Goal: Register for event/course

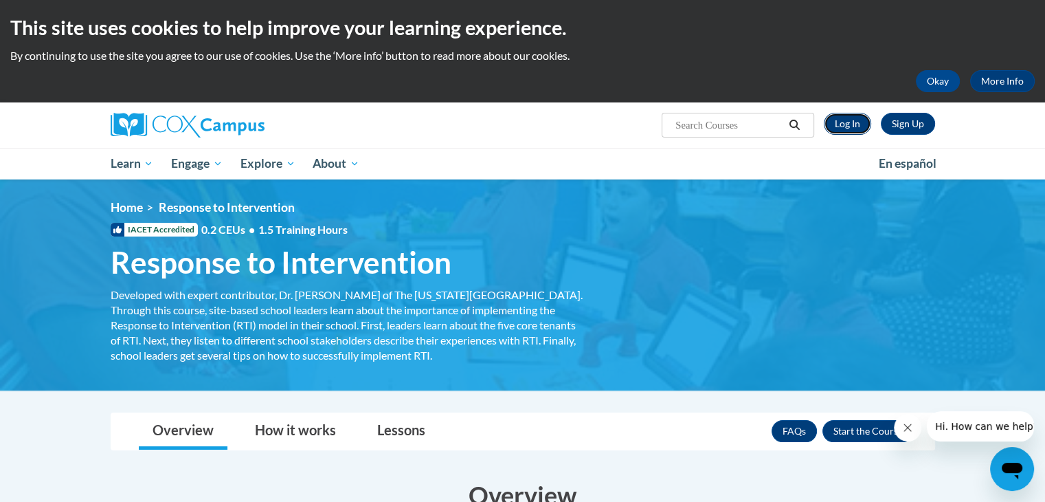
click at [839, 120] on link "Log In" at bounding box center [847, 124] width 47 height 22
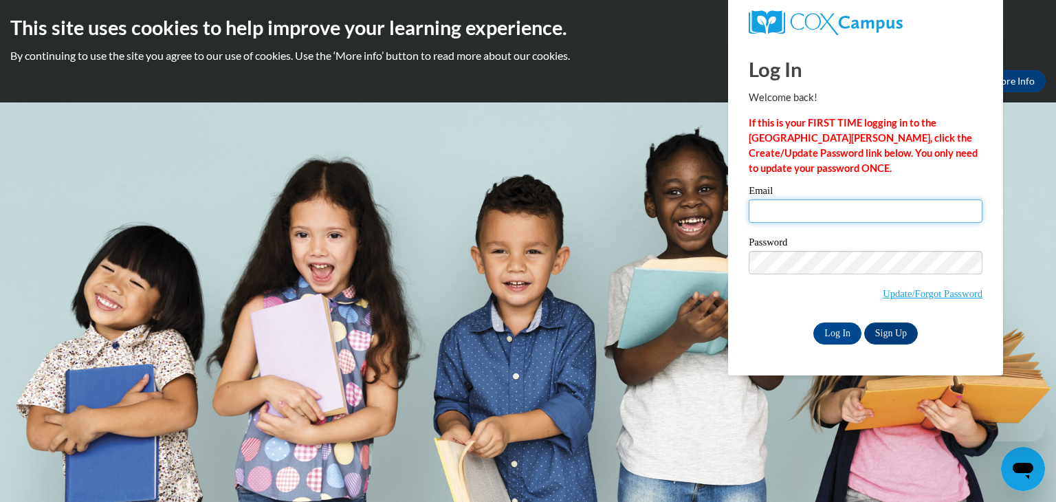
type input "dnkawula@ivytech.edu"
click at [799, 208] on input "dnkawula@ivytech.edu" at bounding box center [866, 210] width 234 height 23
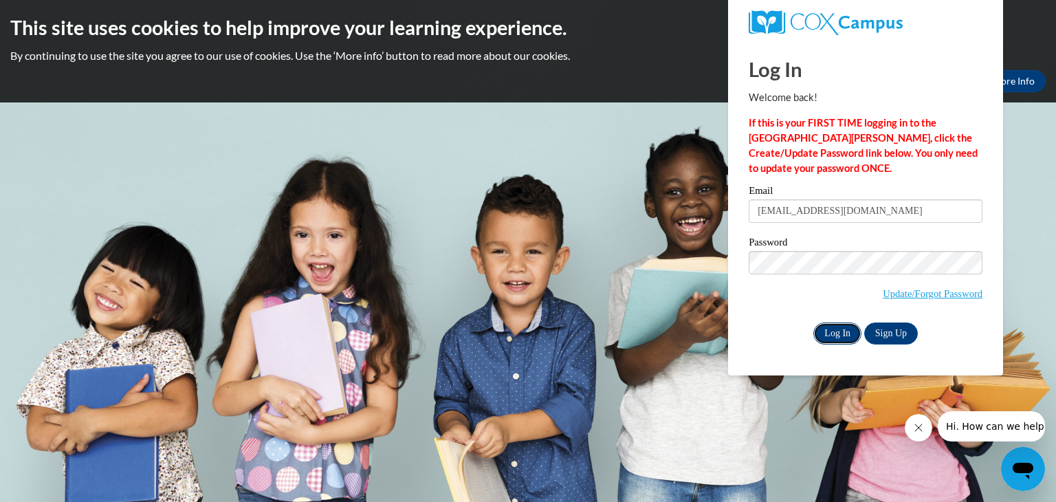
click at [821, 337] on input "Log In" at bounding box center [837, 333] width 48 height 22
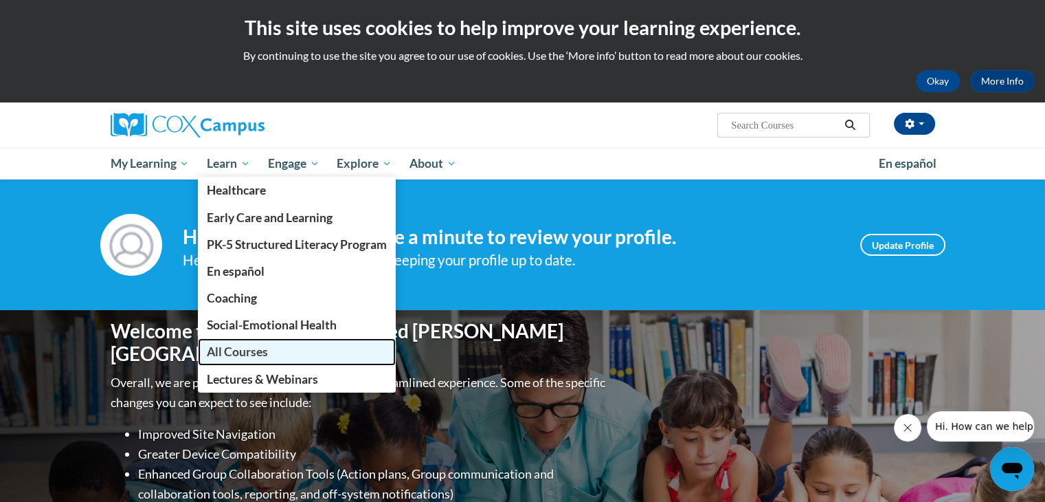
click at [279, 353] on link "All Courses" at bounding box center [297, 351] width 198 height 27
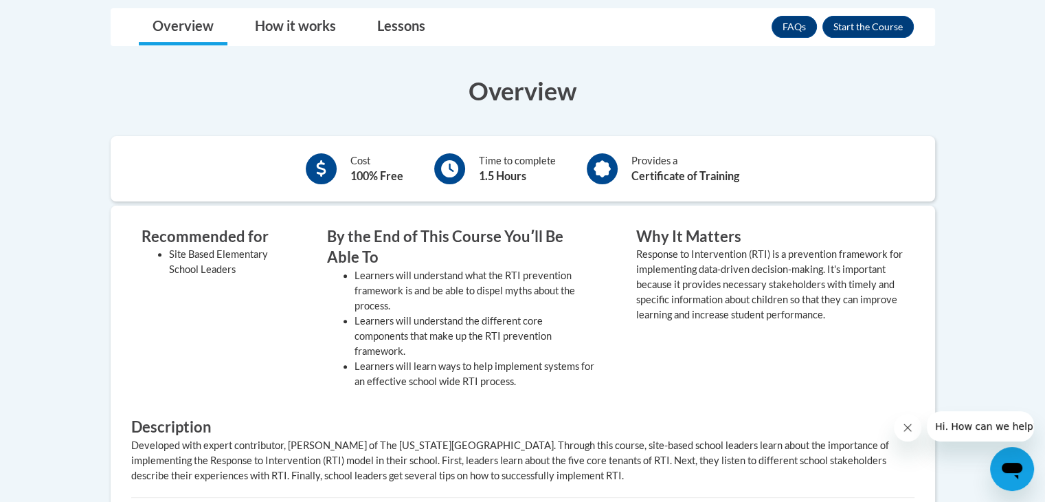
scroll to position [409, 0]
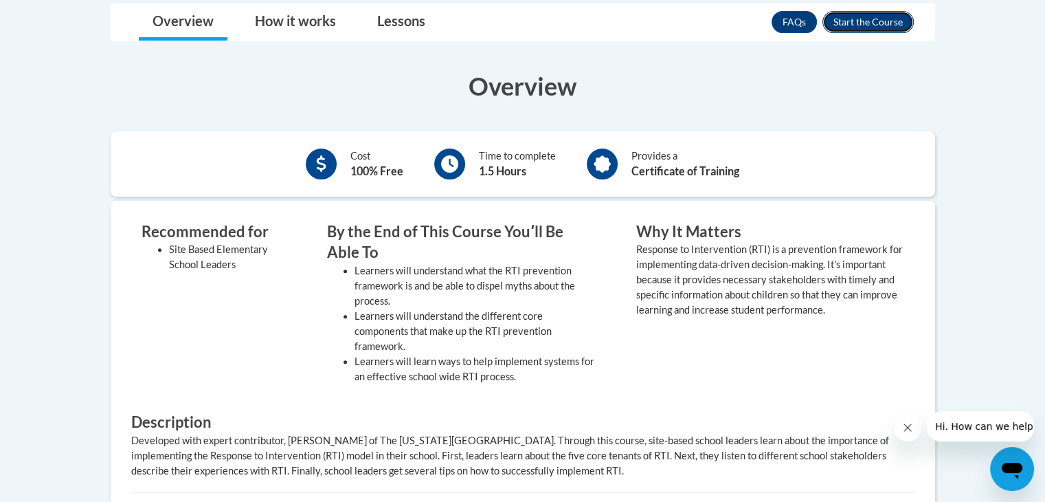
click at [845, 21] on button "Enroll" at bounding box center [868, 22] width 91 height 22
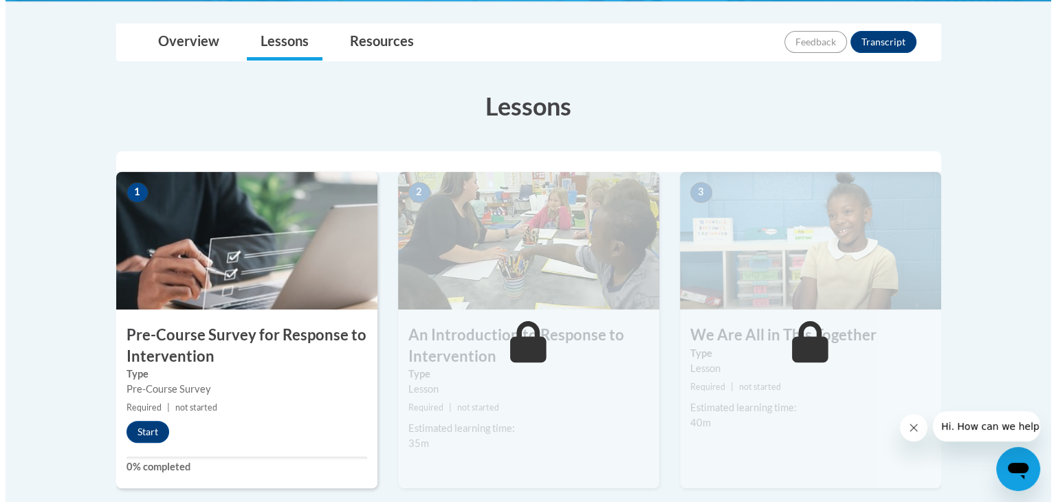
scroll to position [318, 0]
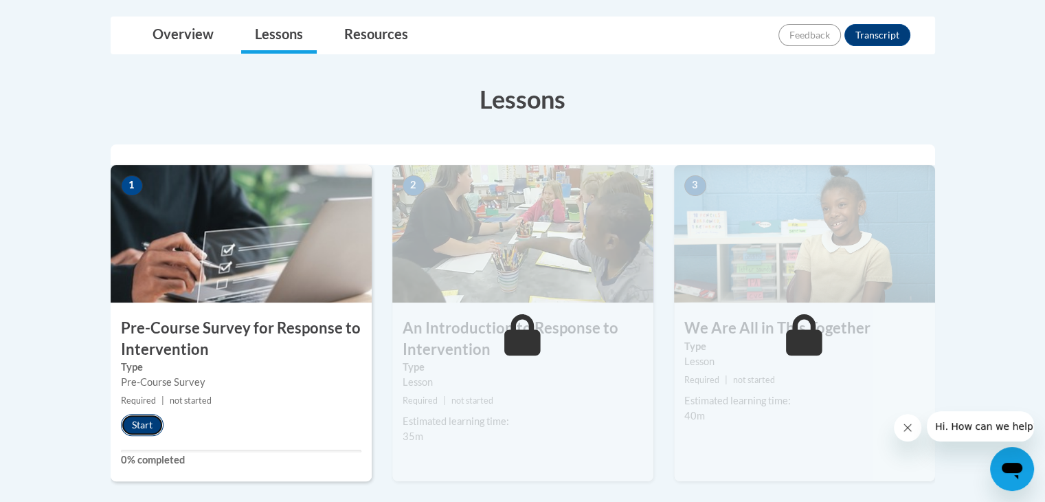
click at [143, 425] on button "Start" at bounding box center [142, 425] width 43 height 22
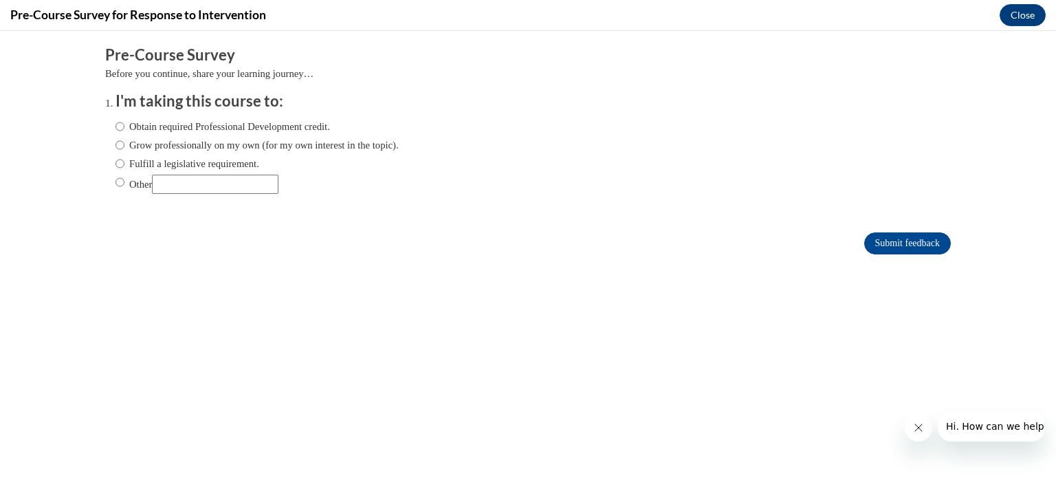
scroll to position [0, 0]
click at [220, 149] on label "Grow professionally on my own (for my own interest in the topic)." at bounding box center [256, 144] width 283 height 15
click at [124, 149] on input "Grow professionally on my own (for my own interest in the topic)." at bounding box center [119, 144] width 9 height 15
radio input "true"
click at [297, 122] on label "Obtain required Professional Development credit." at bounding box center [222, 126] width 214 height 15
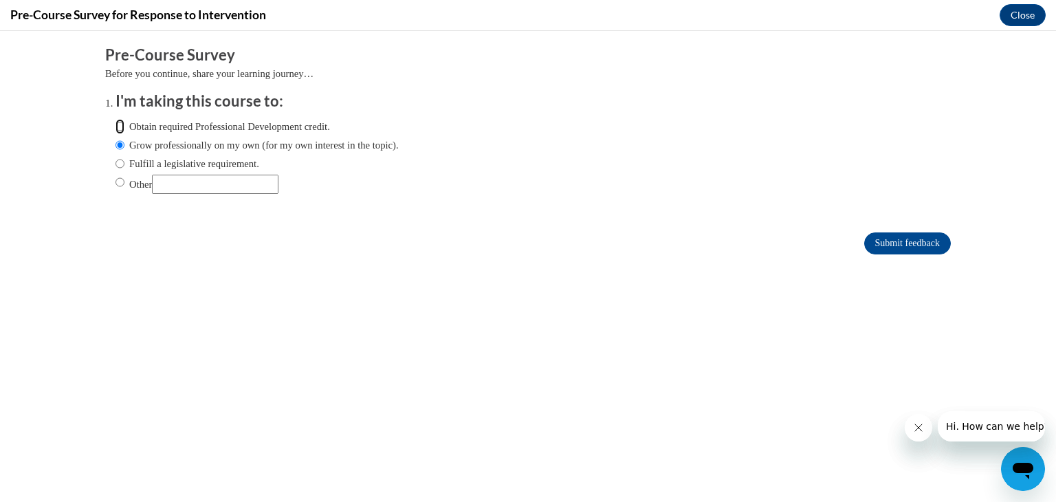
click at [124, 122] on input "Obtain required Professional Development credit." at bounding box center [119, 126] width 9 height 15
radio input "true"
click at [888, 245] on input "Submit feedback" at bounding box center [907, 243] width 87 height 22
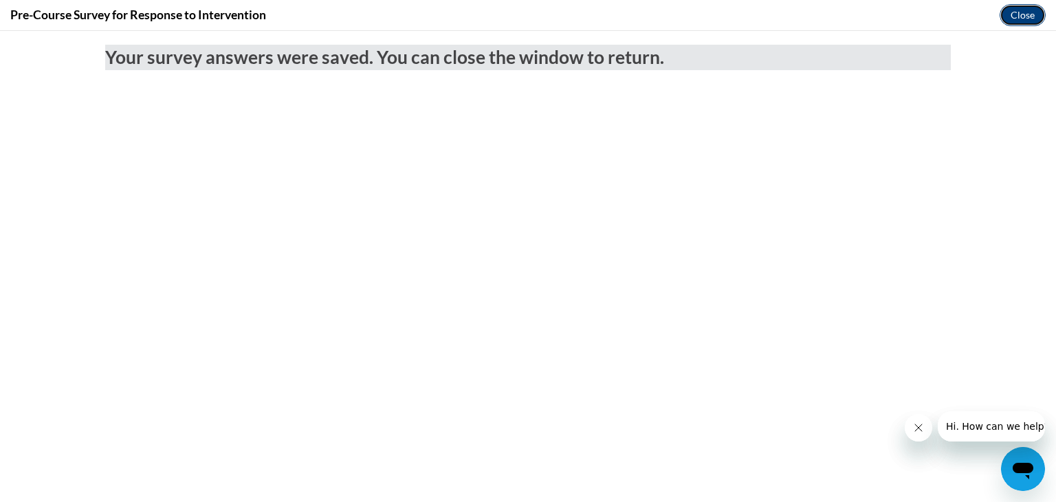
click at [1026, 14] on button "Close" at bounding box center [1022, 15] width 46 height 22
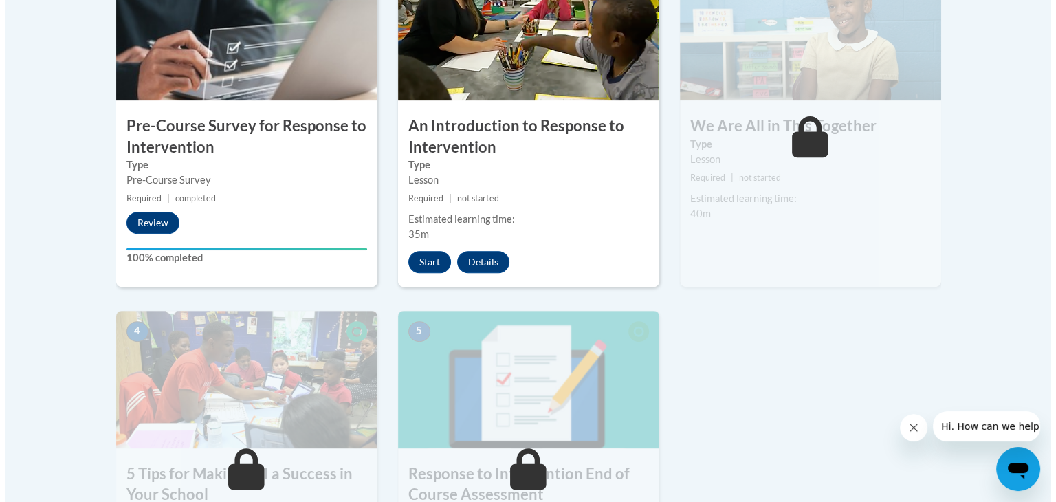
scroll to position [515, 0]
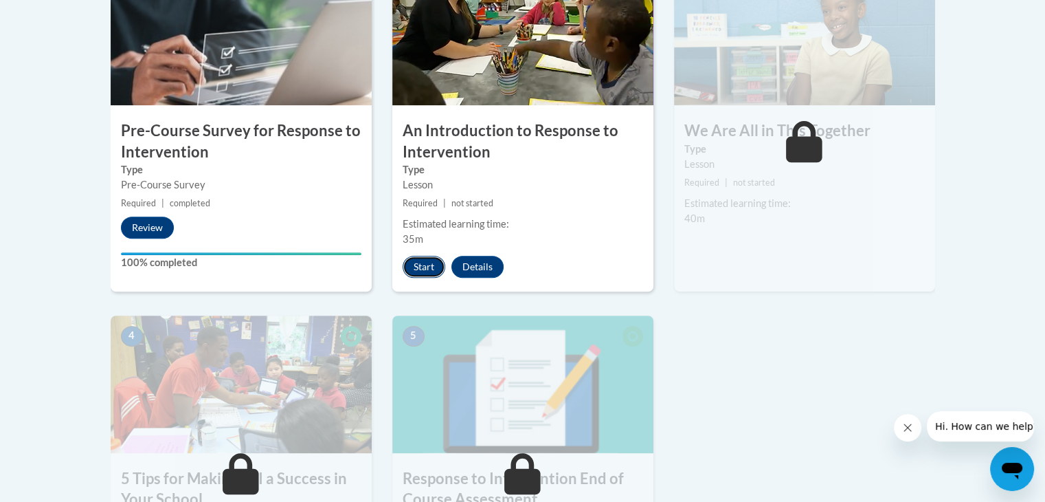
click at [432, 269] on button "Start" at bounding box center [424, 267] width 43 height 22
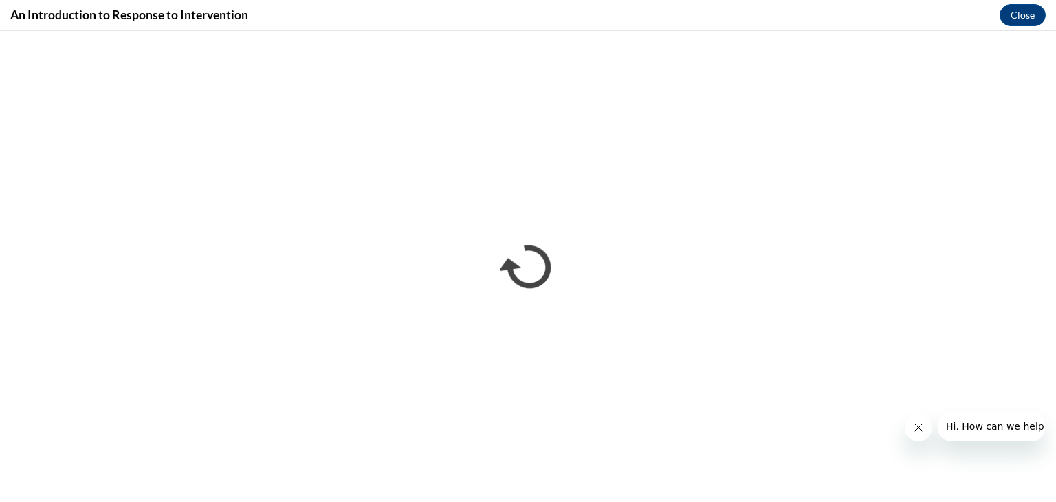
scroll to position [0, 0]
